Goal: Task Accomplishment & Management: Use online tool/utility

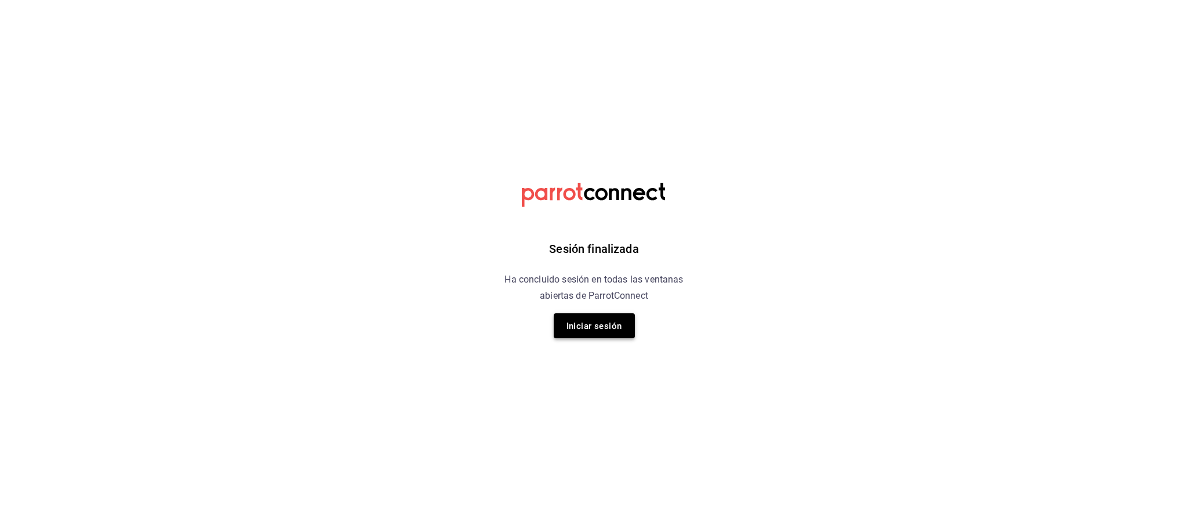
click at [602, 331] on font "Iniciar sesión" at bounding box center [594, 326] width 56 height 10
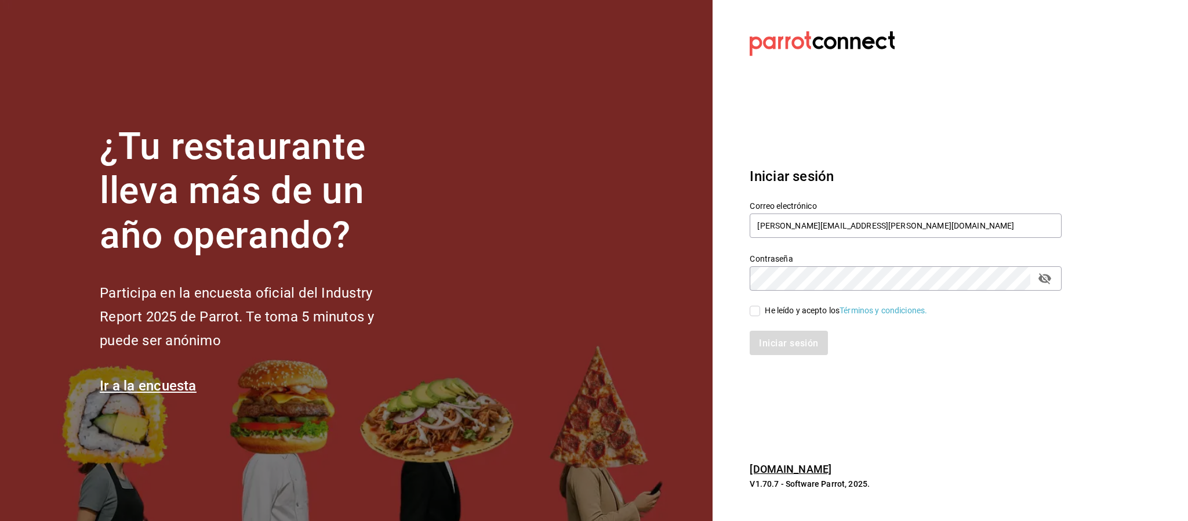
click at [759, 306] on input "He leído y acepto los Términos y condiciones." at bounding box center [755, 311] width 10 height 10
checkbox input "true"
click at [811, 337] on font "Iniciar sesión" at bounding box center [789, 342] width 59 height 11
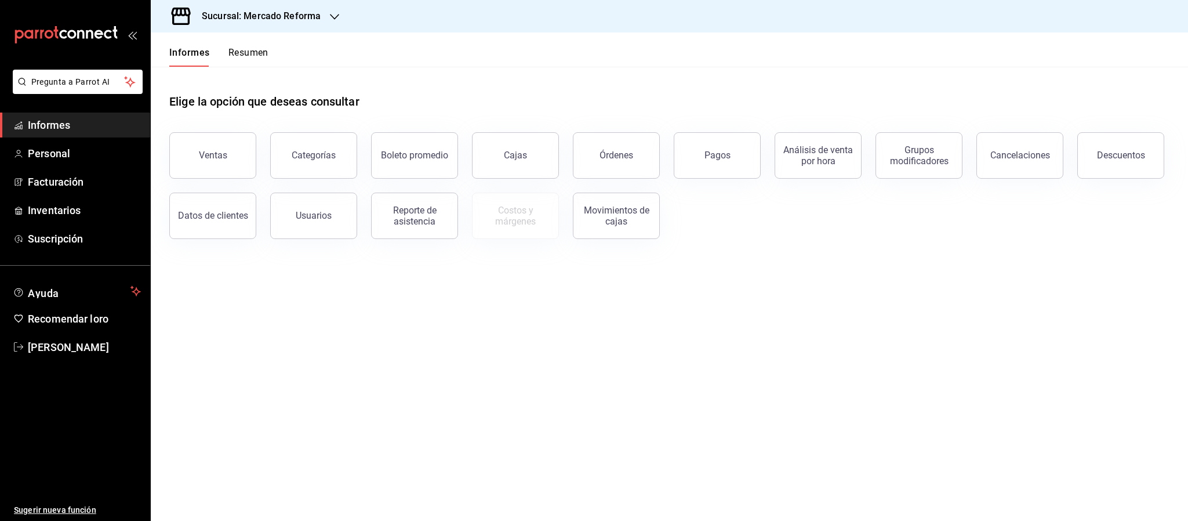
click at [517, 401] on main "Elige la opción que deseas consultar Ventas Categorías Boleto promedio Cajas Ór…" at bounding box center [669, 294] width 1037 height 454
click at [330, 18] on icon "button" at bounding box center [334, 16] width 9 height 9
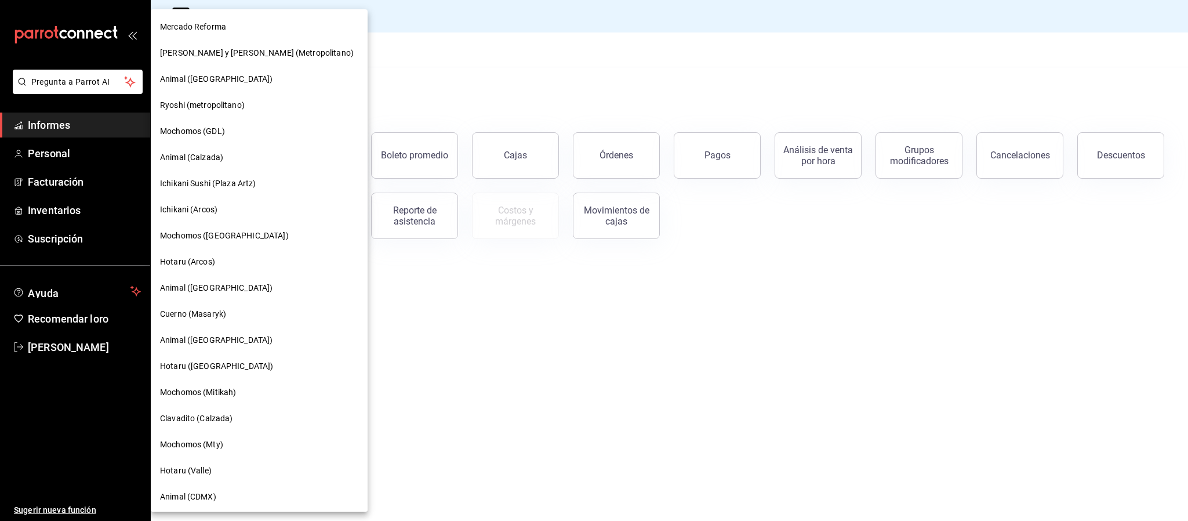
click at [213, 159] on font "Animal (Calzada)" at bounding box center [191, 156] width 63 height 9
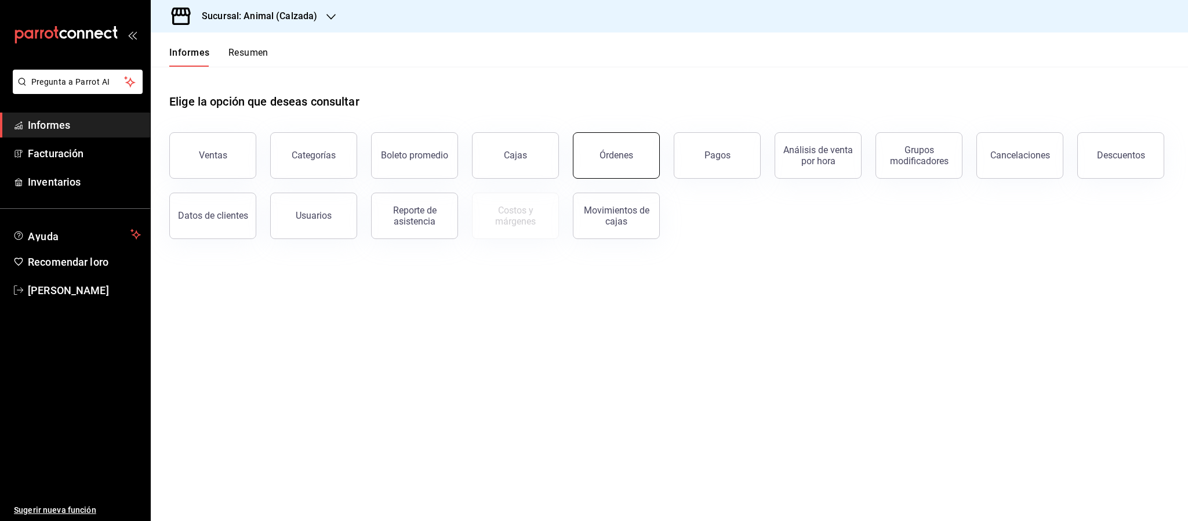
click at [624, 153] on font "Órdenes" at bounding box center [617, 155] width 34 height 11
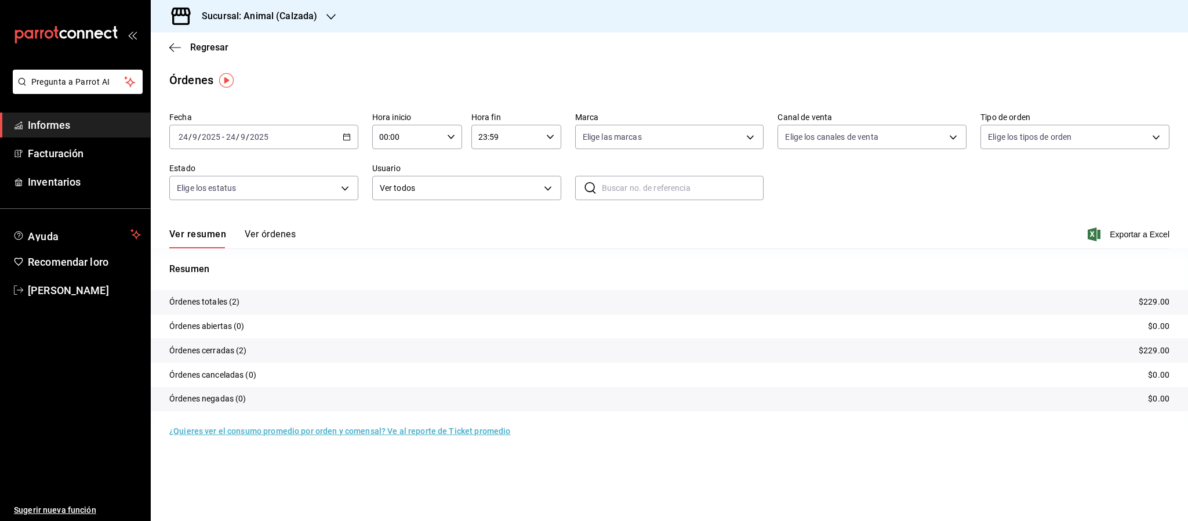
click at [350, 143] on div "2025-09-24 24 / 9 / 2025 - 2025-09-24 24 / 9 / 2025" at bounding box center [263, 137] width 189 height 24
click at [221, 305] on font "Rango de fechas" at bounding box center [209, 301] width 61 height 9
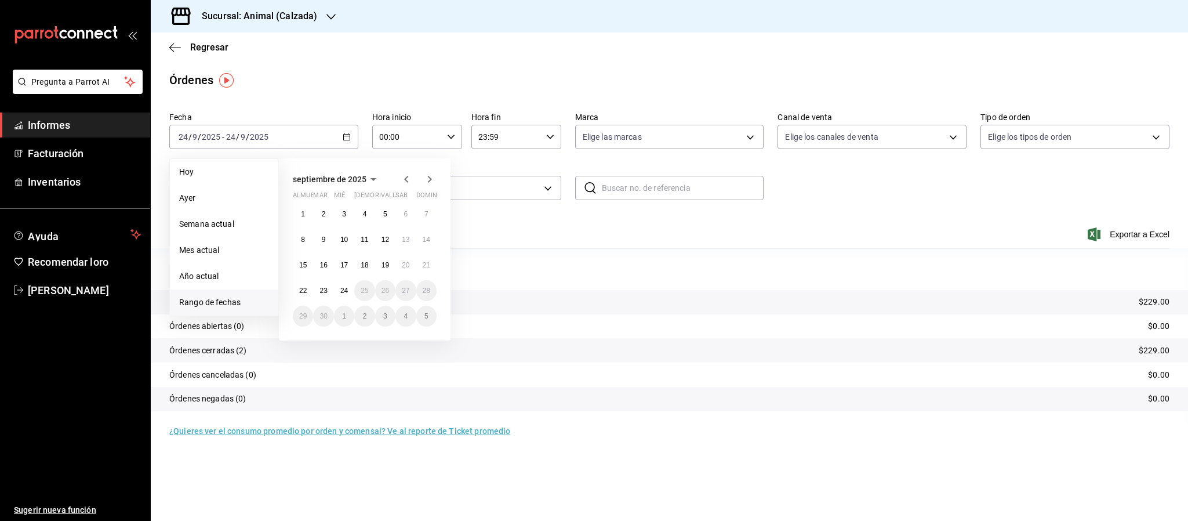
click at [409, 179] on icon "button" at bounding box center [407, 179] width 14 height 14
click at [402, 180] on icon "button" at bounding box center [407, 179] width 14 height 14
click at [327, 213] on button "1" at bounding box center [323, 214] width 20 height 21
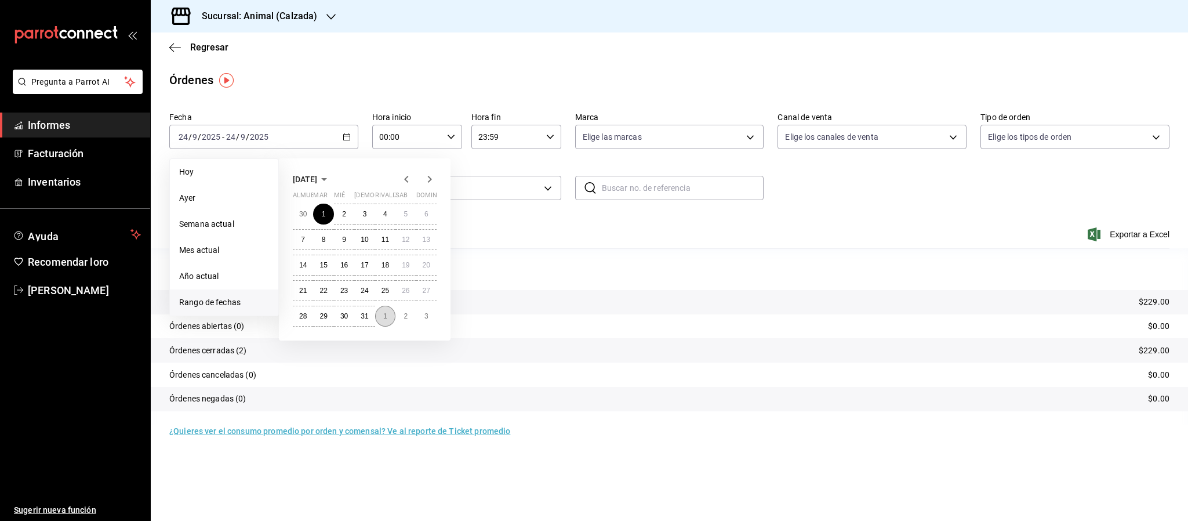
click at [390, 314] on button "1" at bounding box center [385, 316] width 20 height 21
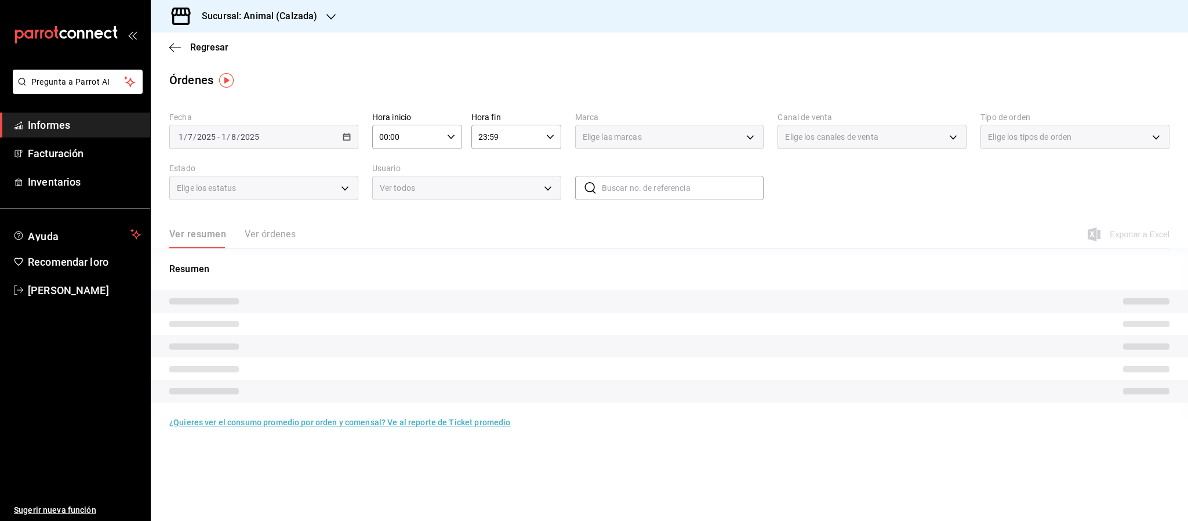
click at [388, 136] on input "00:00" at bounding box center [407, 136] width 70 height 23
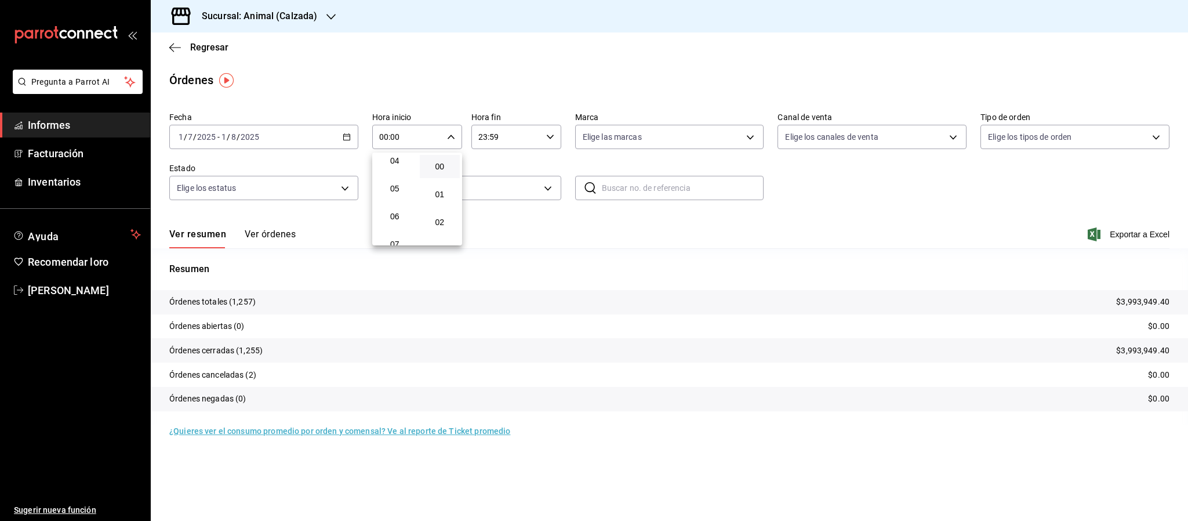
scroll to position [87, 0]
click at [400, 209] on button "05" at bounding box center [395, 218] width 41 height 23
type input "05:00"
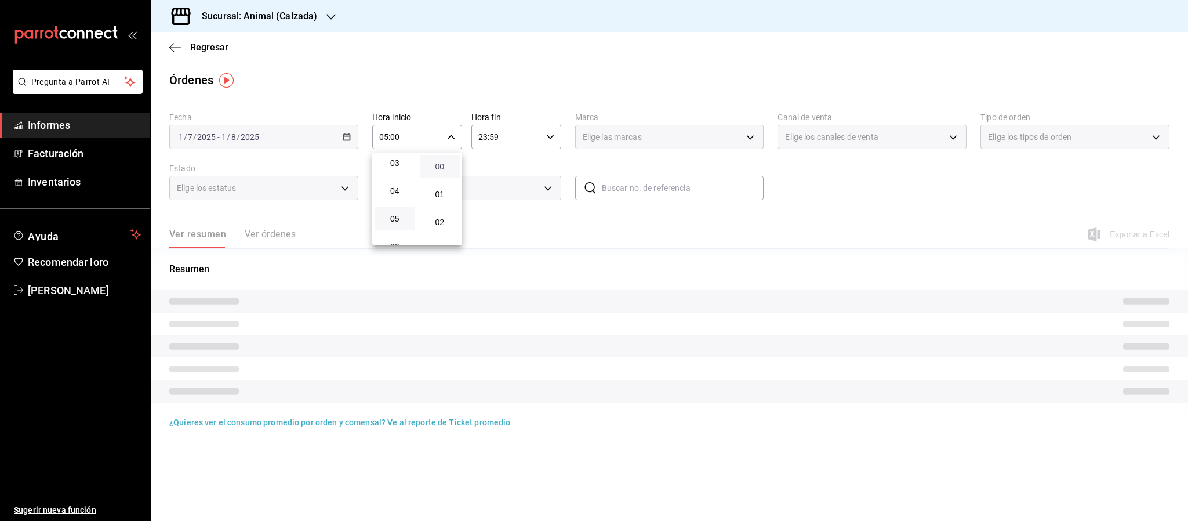
click at [441, 169] on font "00" at bounding box center [439, 166] width 9 height 9
click at [484, 137] on div at bounding box center [594, 260] width 1188 height 521
click at [491, 141] on input "23:59" at bounding box center [506, 136] width 70 height 23
click at [494, 221] on button "05" at bounding box center [494, 218] width 41 height 23
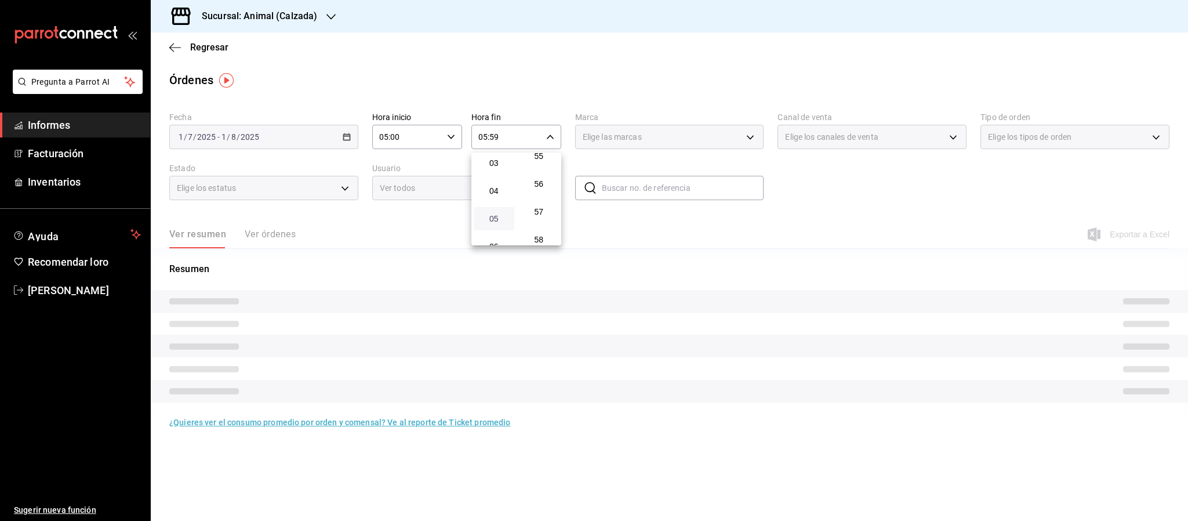
click at [491, 215] on font "05" at bounding box center [493, 218] width 9 height 9
click at [540, 166] on font "00" at bounding box center [538, 166] width 9 height 9
type input "05:00"
click at [960, 215] on div at bounding box center [594, 260] width 1188 height 521
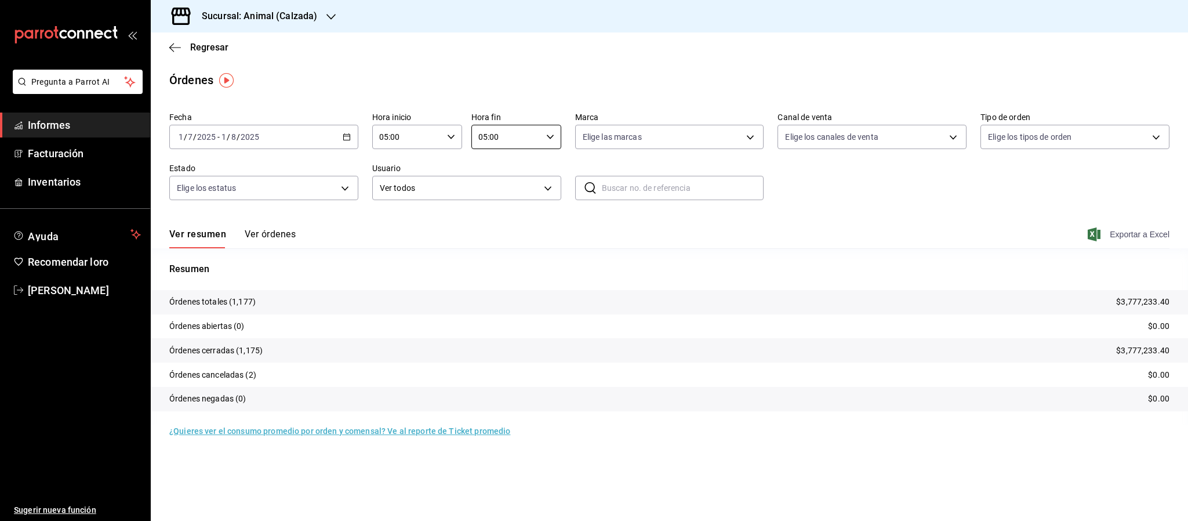
click at [1101, 238] on span "Exportar a Excel" at bounding box center [1129, 234] width 79 height 14
click at [343, 133] on icon "button" at bounding box center [347, 137] width 8 height 8
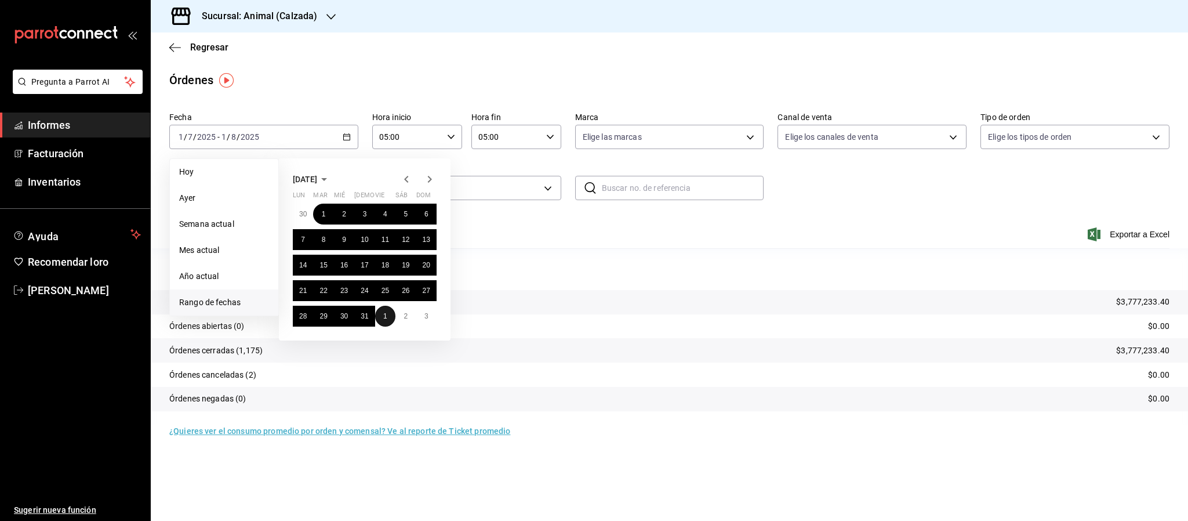
click at [386, 318] on abbr "1" at bounding box center [385, 316] width 4 height 8
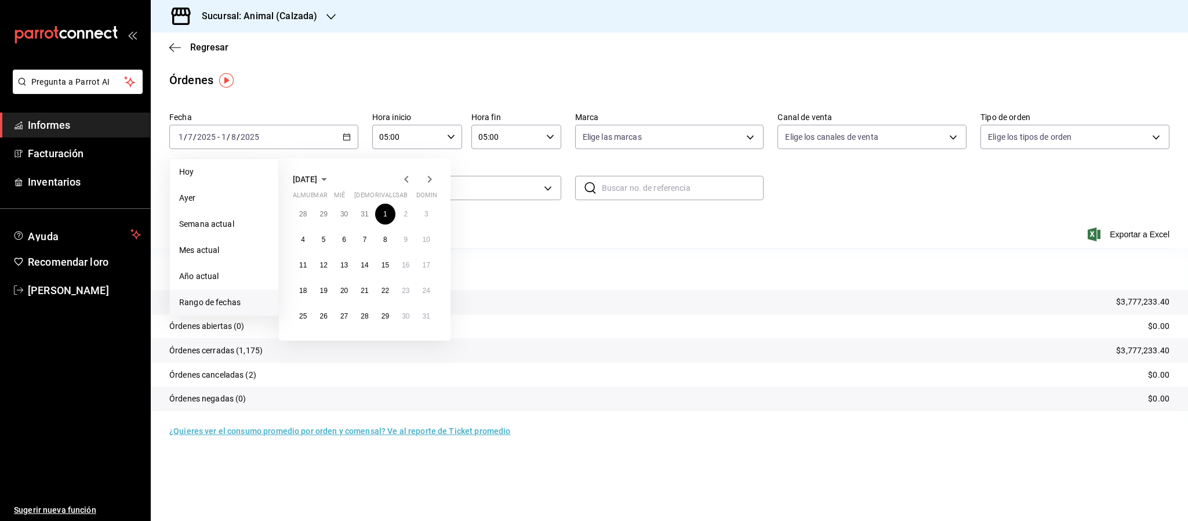
click at [428, 180] on icon "button" at bounding box center [430, 179] width 14 height 14
click at [305, 214] on button "1" at bounding box center [303, 214] width 20 height 21
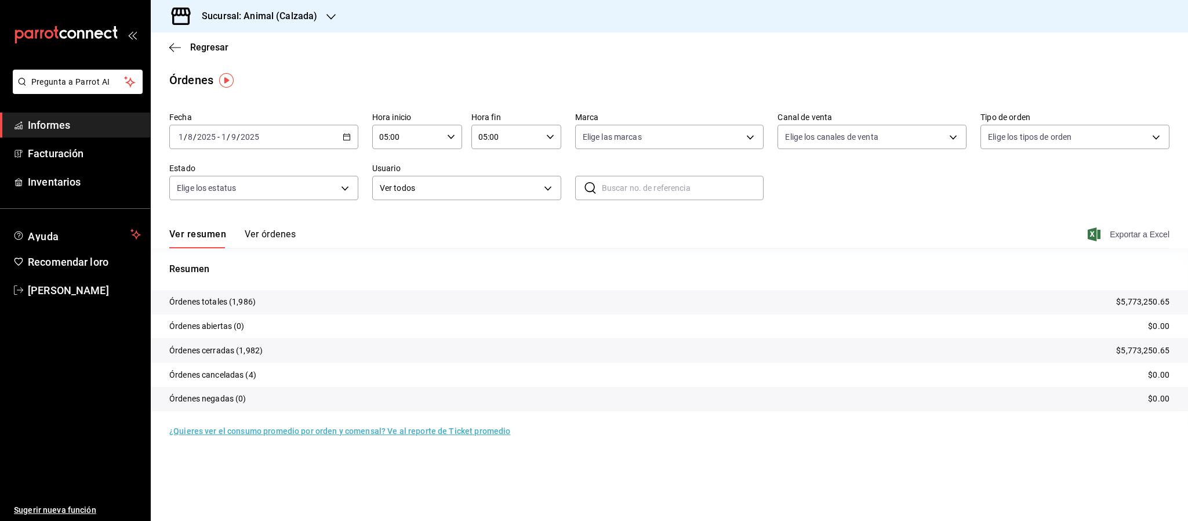
click at [1109, 239] on span "Exportar a Excel" at bounding box center [1129, 234] width 79 height 14
click at [350, 140] on \(Stroke\) "button" at bounding box center [346, 137] width 7 height 6
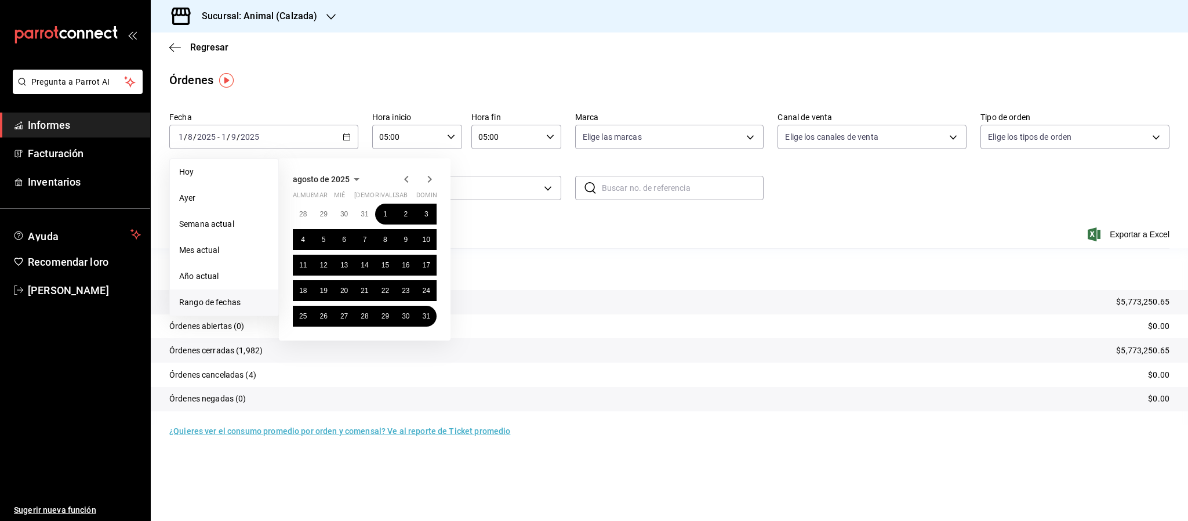
click at [430, 175] on icon "button" at bounding box center [430, 179] width 14 height 14
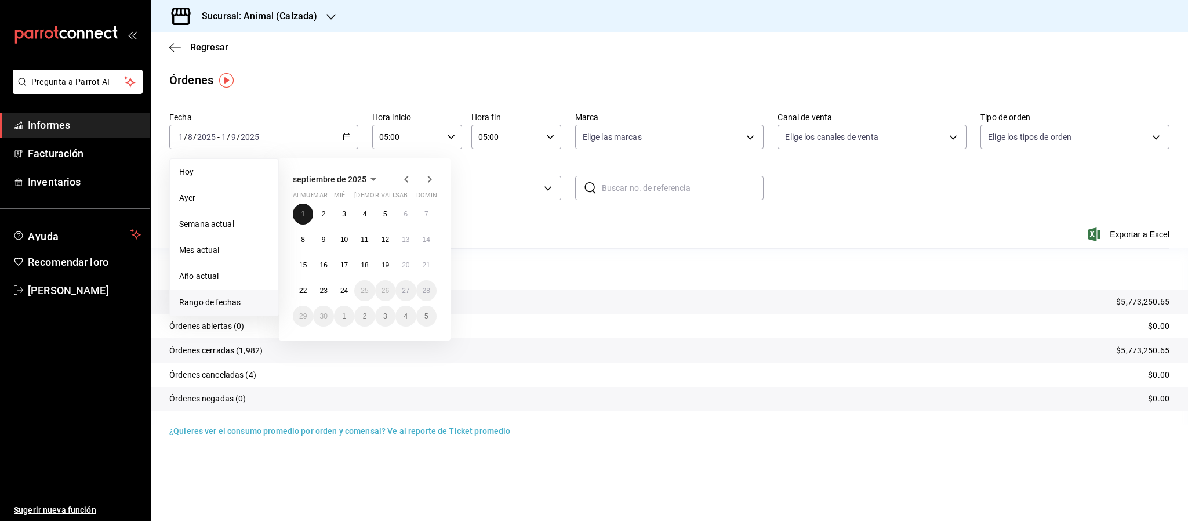
click at [303, 220] on button "1" at bounding box center [303, 214] width 20 height 21
click at [337, 294] on button "24" at bounding box center [344, 290] width 20 height 21
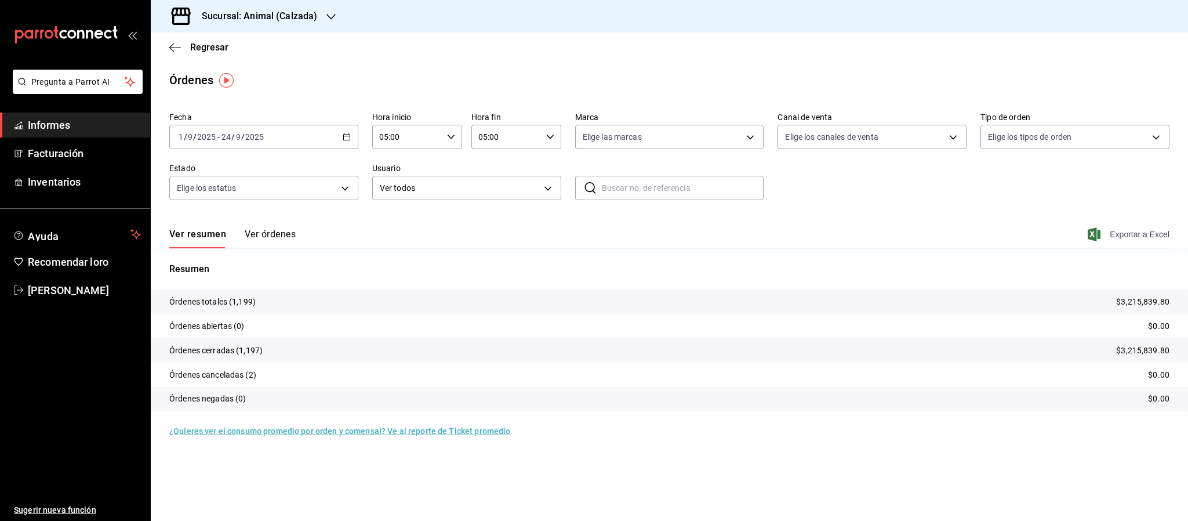
click at [1102, 230] on span "Exportar a Excel" at bounding box center [1129, 234] width 79 height 14
click at [176, 43] on icon "button" at bounding box center [175, 47] width 12 height 10
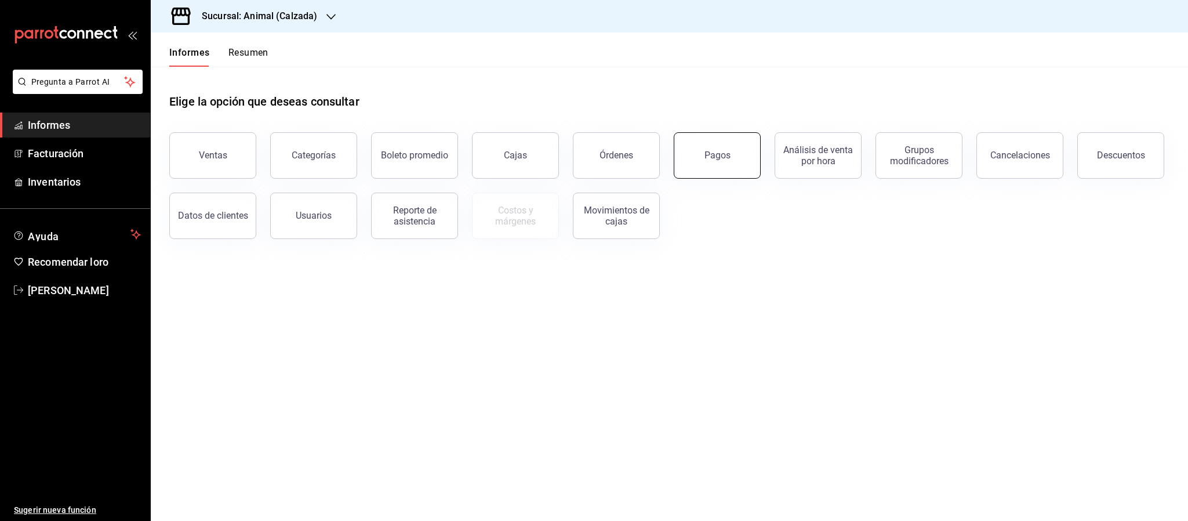
click at [734, 164] on button "Pagos" at bounding box center [717, 155] width 87 height 46
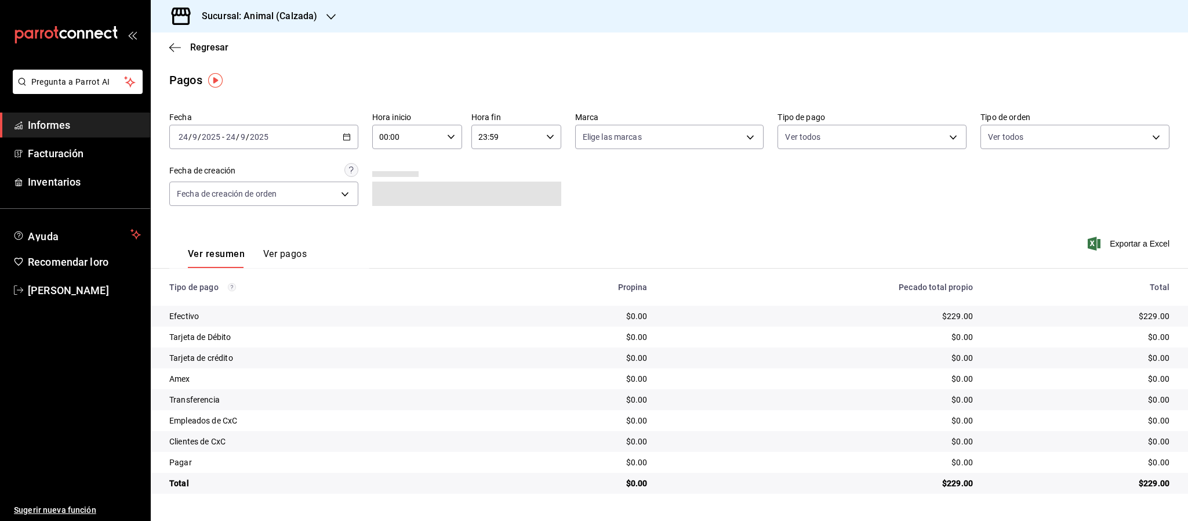
click at [352, 136] on div "2025-09-24 24 / 9 / 2025 - 2025-09-24 24 / 9 / 2025" at bounding box center [263, 137] width 189 height 24
click at [221, 306] on font "Rango de fechas" at bounding box center [209, 301] width 61 height 9
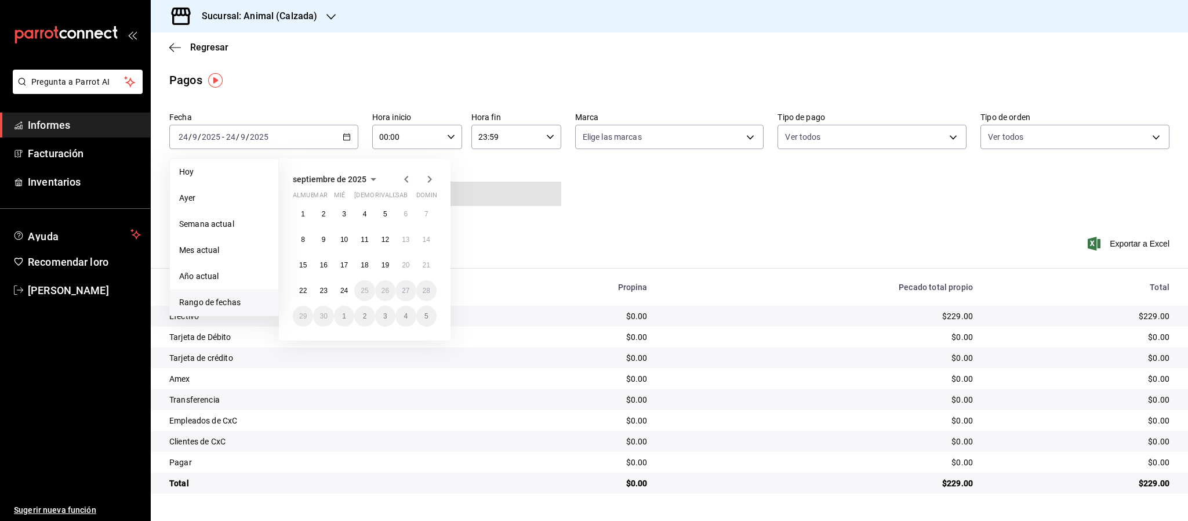
click at [405, 179] on icon "button" at bounding box center [406, 179] width 4 height 7
click at [315, 216] on button "1" at bounding box center [323, 214] width 20 height 21
click at [433, 181] on icon "button" at bounding box center [430, 179] width 14 height 14
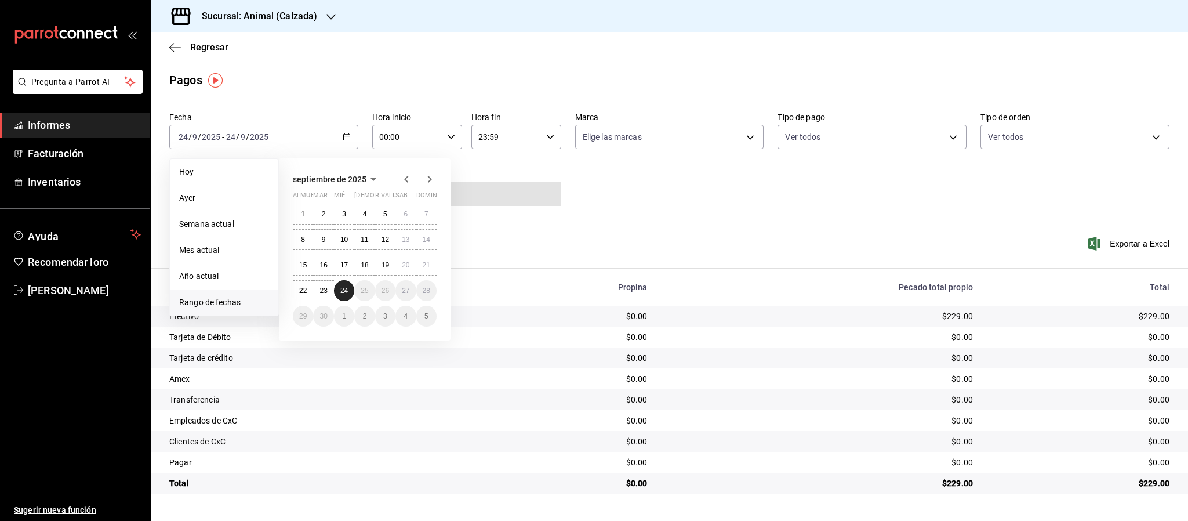
click at [334, 293] on button "24" at bounding box center [344, 290] width 20 height 21
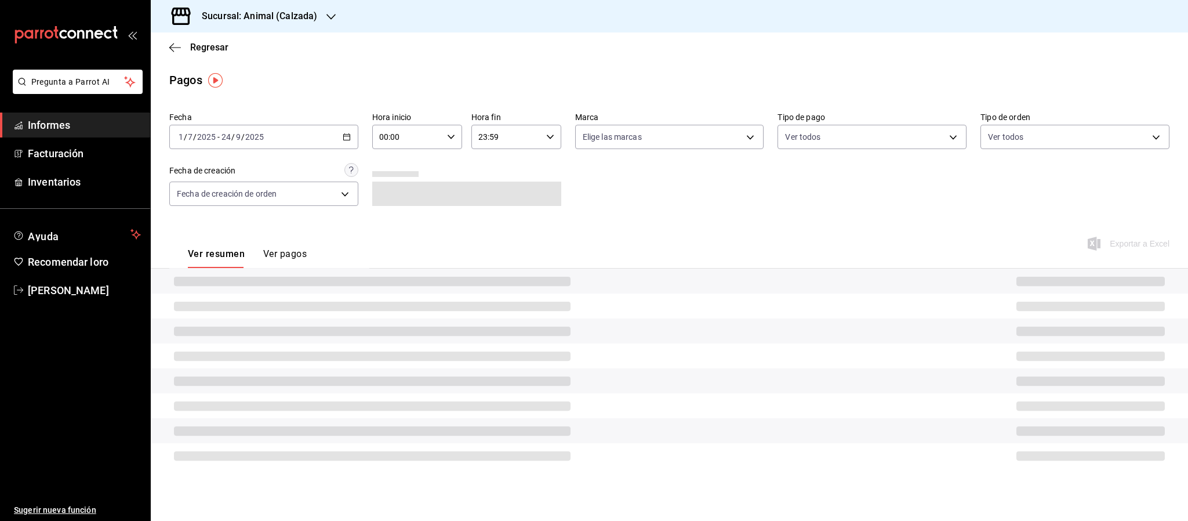
click at [381, 133] on input "00:00" at bounding box center [407, 136] width 70 height 23
click at [391, 214] on font "05" at bounding box center [394, 216] width 9 height 9
type input "05:00"
click at [391, 214] on font "05" at bounding box center [394, 216] width 9 height 9
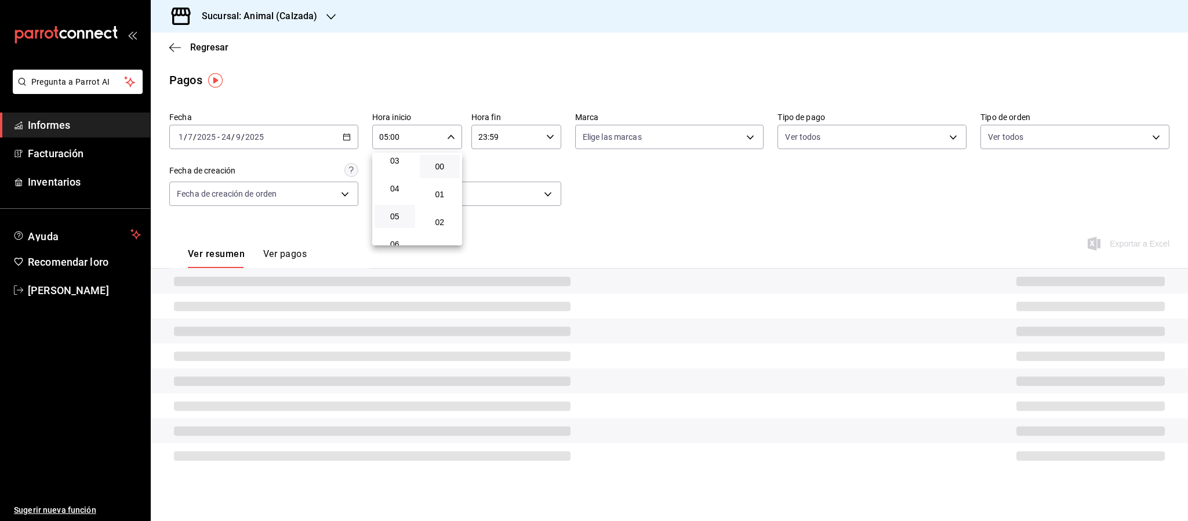
click at [487, 130] on div at bounding box center [594, 260] width 1188 height 521
click at [485, 136] on input "23:59" at bounding box center [506, 136] width 70 height 23
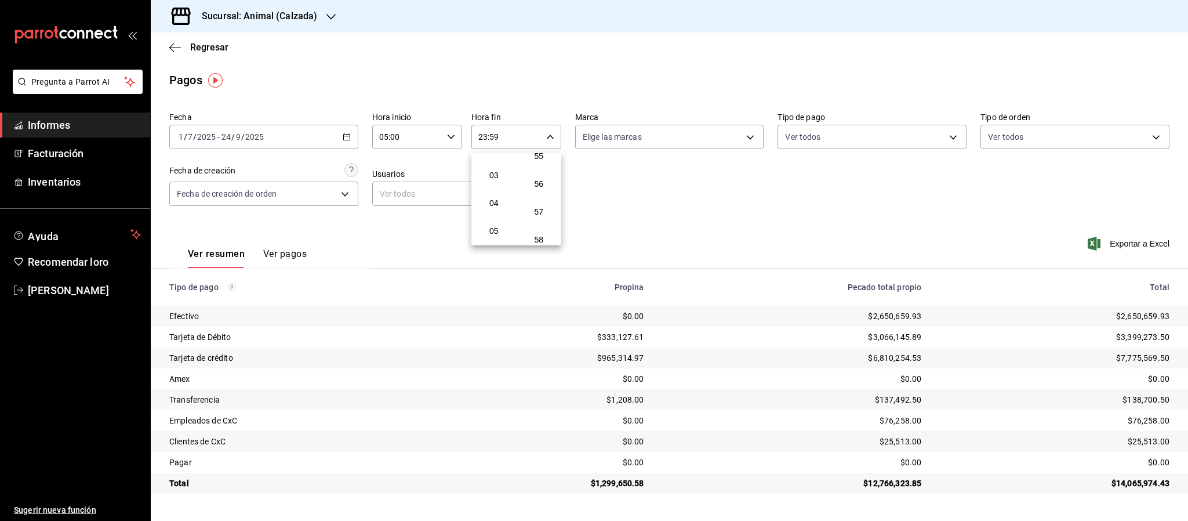
scroll to position [77, 0]
click at [495, 224] on font "05" at bounding box center [493, 228] width 9 height 9
click at [543, 165] on span "00" at bounding box center [539, 166] width 27 height 9
type input "05:00"
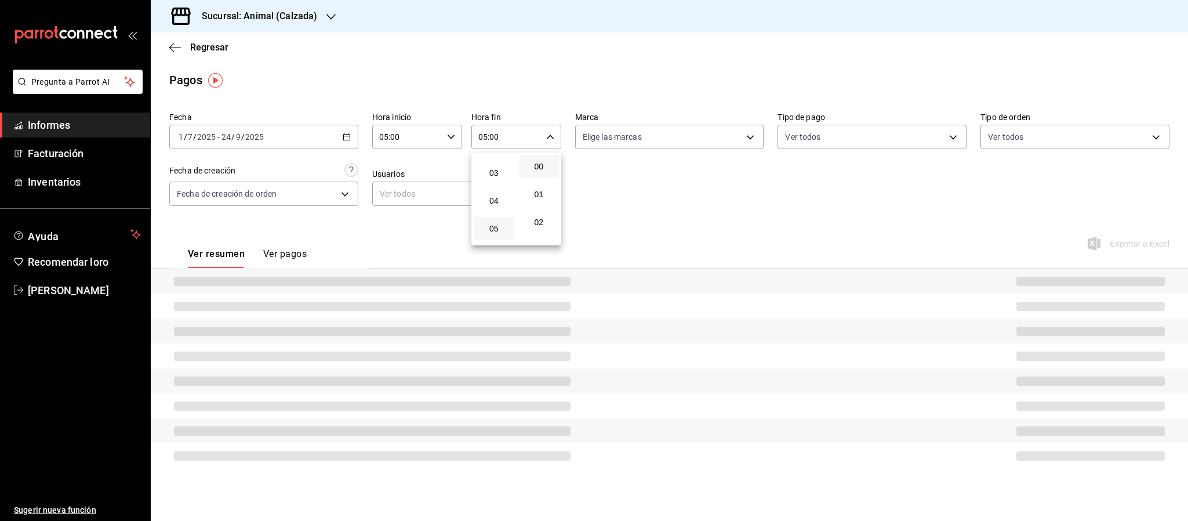
click at [627, 175] on div at bounding box center [594, 260] width 1188 height 521
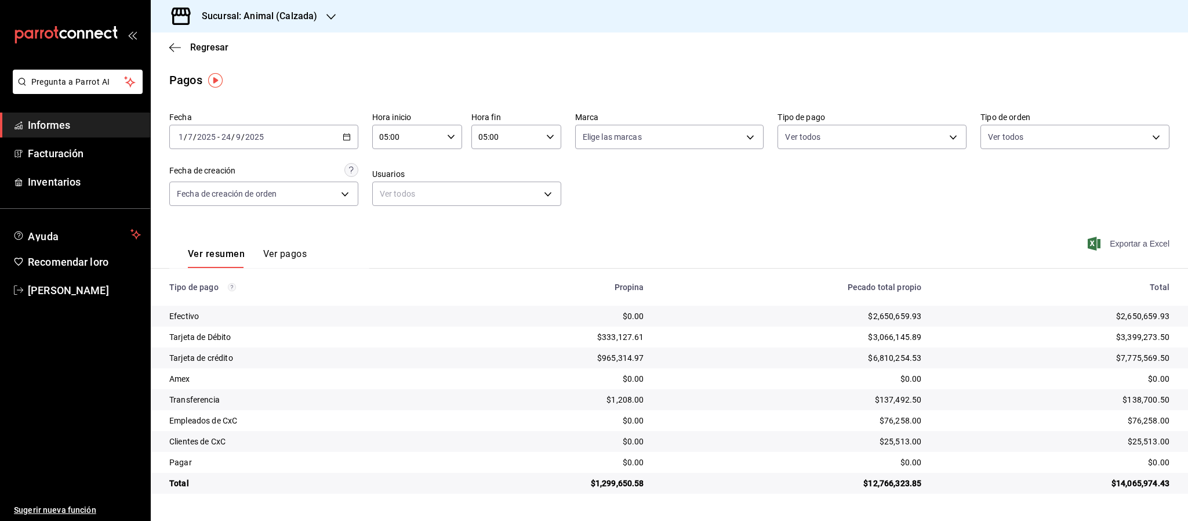
click at [1093, 246] on icon "button" at bounding box center [1094, 244] width 13 height 14
click at [191, 42] on font "Regresar" at bounding box center [209, 47] width 38 height 11
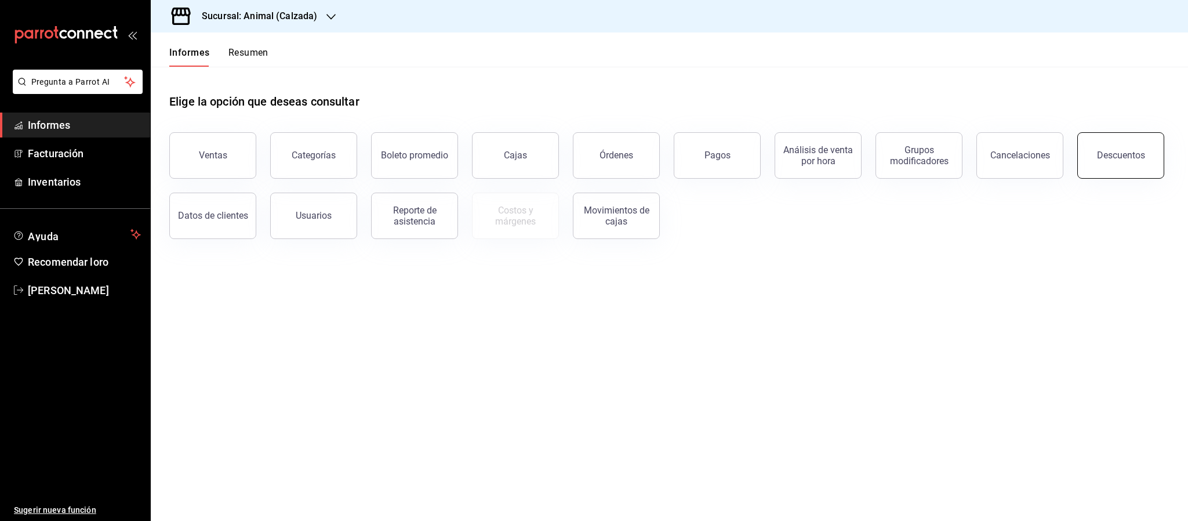
click at [1119, 166] on button "Descuentos" at bounding box center [1120, 155] width 87 height 46
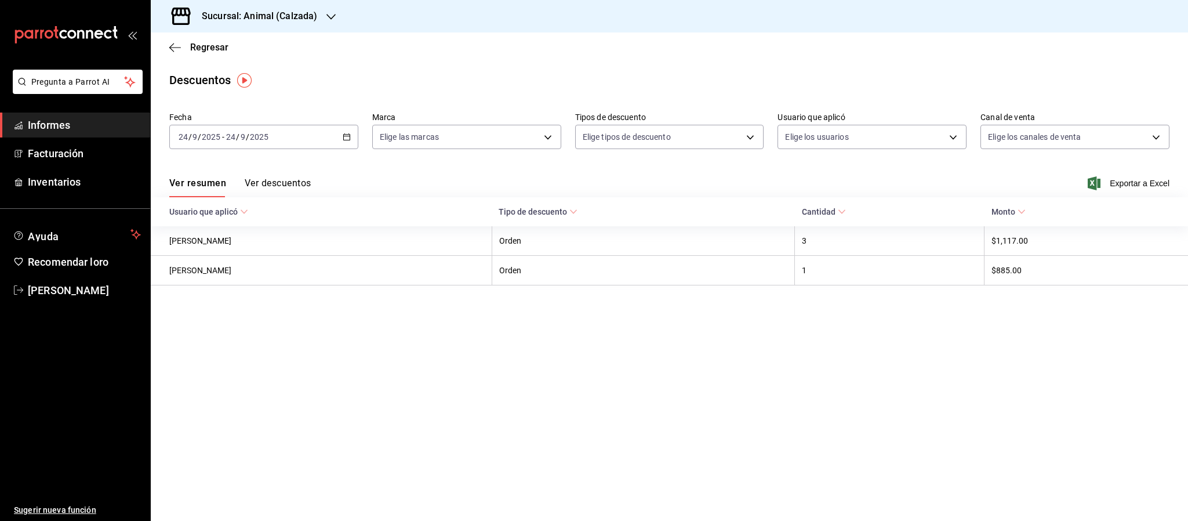
click at [347, 141] on icon "button" at bounding box center [347, 137] width 8 height 8
click at [221, 310] on li "Rango de fechas" at bounding box center [224, 302] width 108 height 26
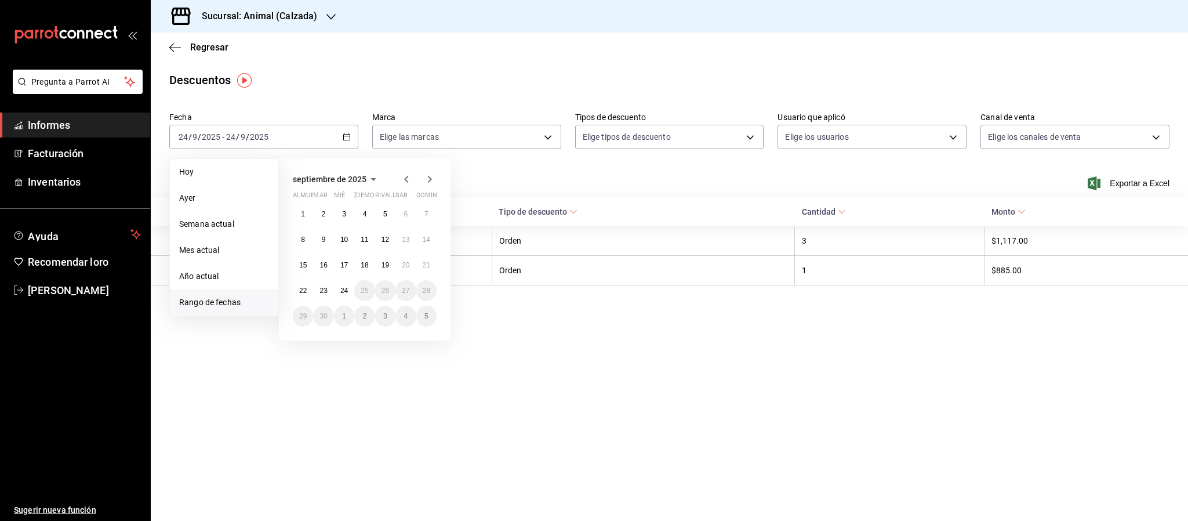
click at [404, 176] on icon "button" at bounding box center [407, 179] width 14 height 14
click at [324, 216] on font "1" at bounding box center [324, 214] width 4 height 8
click at [431, 183] on icon "button" at bounding box center [430, 179] width 14 height 14
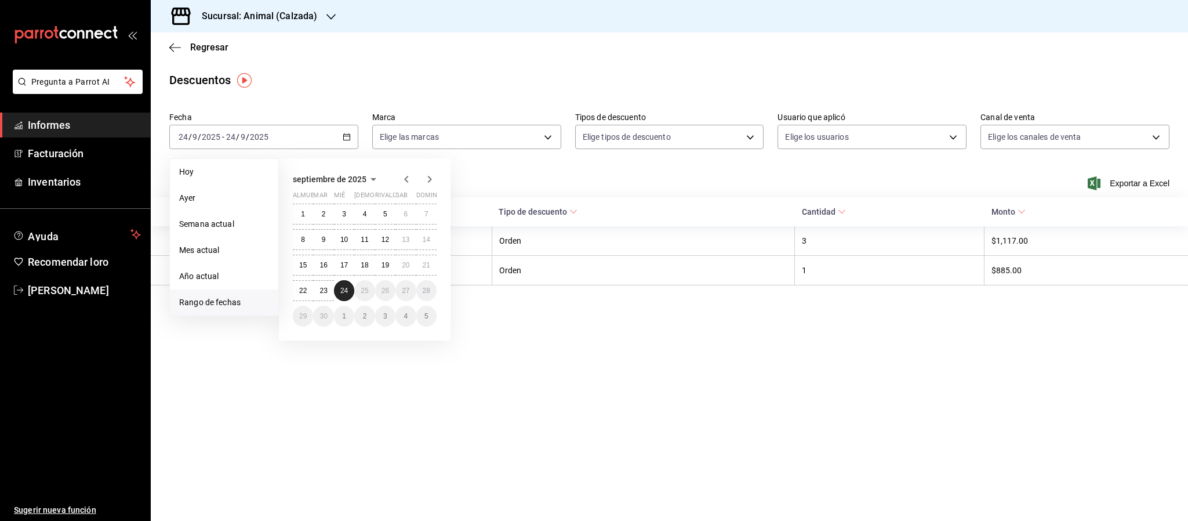
click at [342, 289] on font "24" at bounding box center [344, 290] width 8 height 8
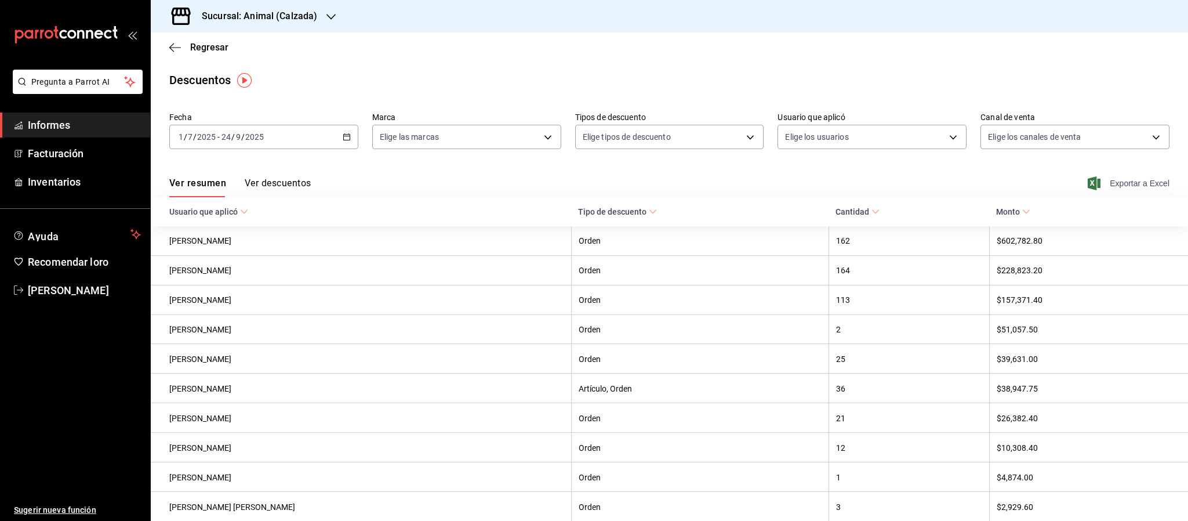
click at [1088, 183] on icon "button" at bounding box center [1094, 183] width 13 height 14
